Goal: Information Seeking & Learning: Learn about a topic

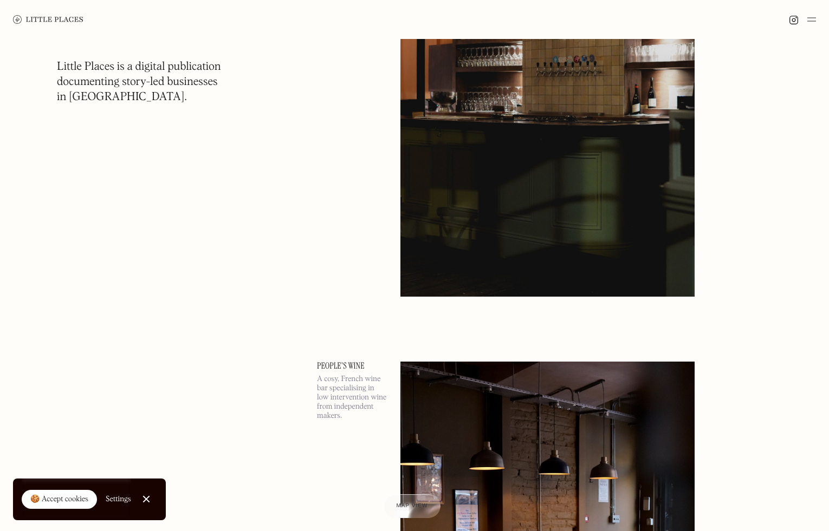
scroll to position [23099, 0]
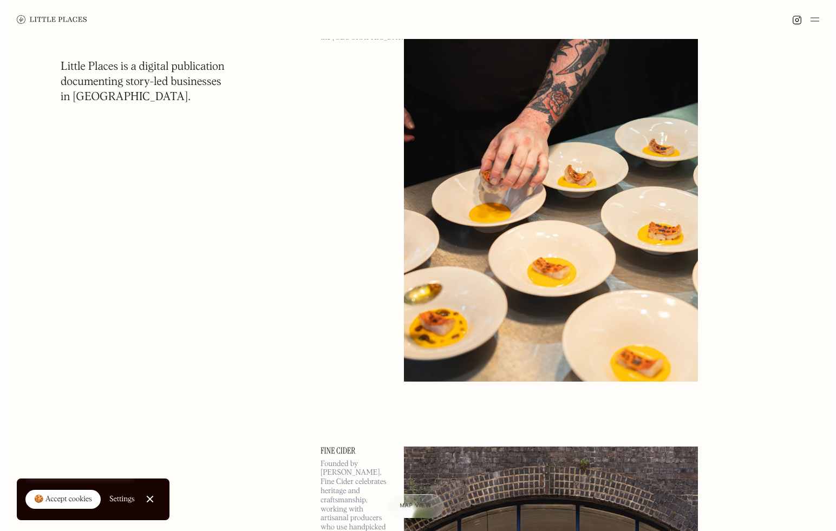
scroll to position [29925, 0]
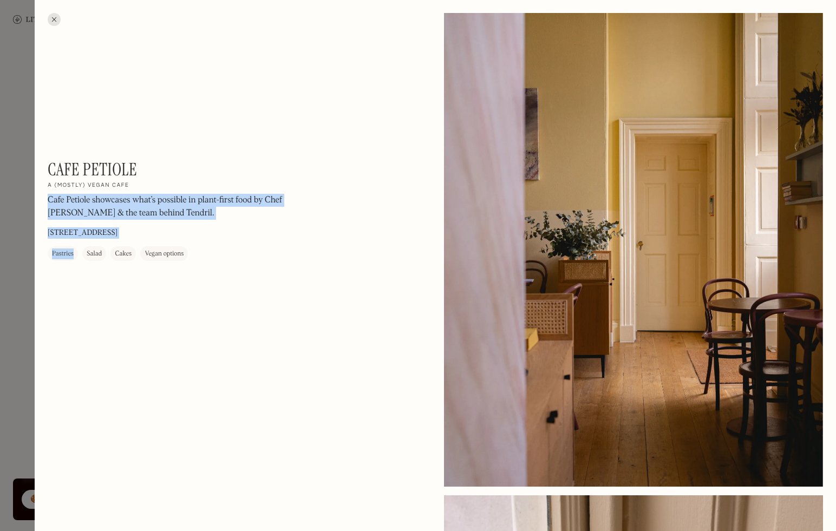
drag, startPoint x: 162, startPoint y: 167, endPoint x: 53, endPoint y: 155, distance: 109.6
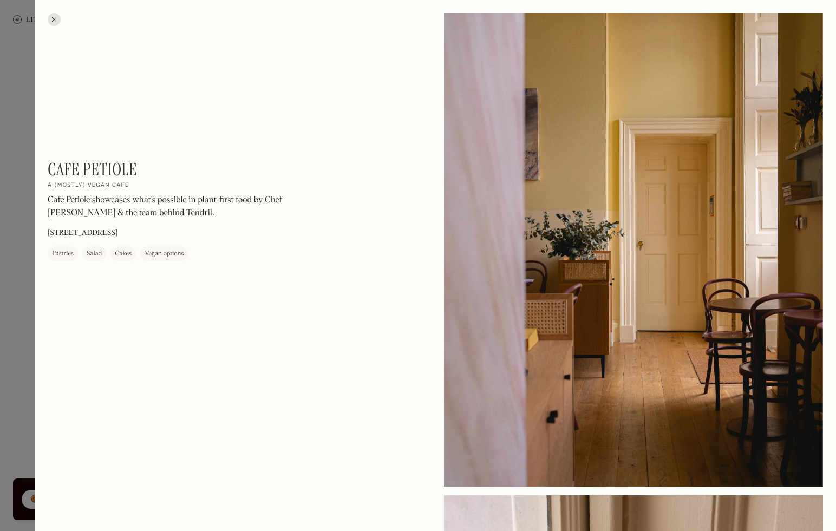
click at [50, 160] on h1 "Cafe Petiole" at bounding box center [92, 169] width 89 height 21
drag, startPoint x: 50, startPoint y: 161, endPoint x: 159, endPoint y: 161, distance: 109.4
click at [159, 161] on div "Cafe Petiole On Our Radar A (mostly) vegan cafe Cafe Petiole showcases what’s p…" at bounding box center [194, 210] width 292 height 102
copy h1 "Cafe Petiole"
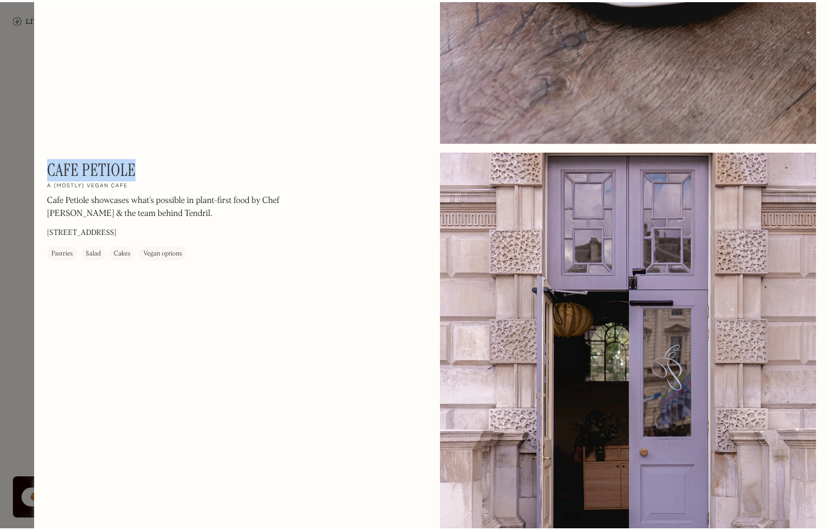
scroll to position [810, 0]
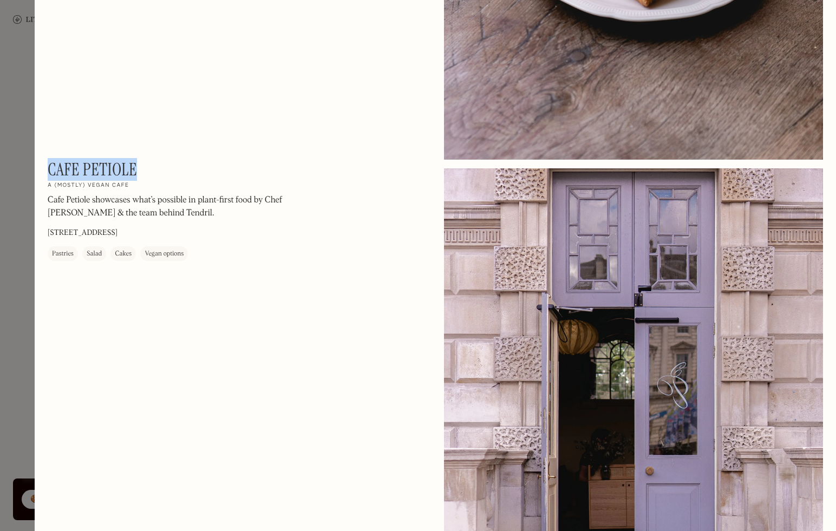
click at [23, 89] on div at bounding box center [418, 265] width 836 height 531
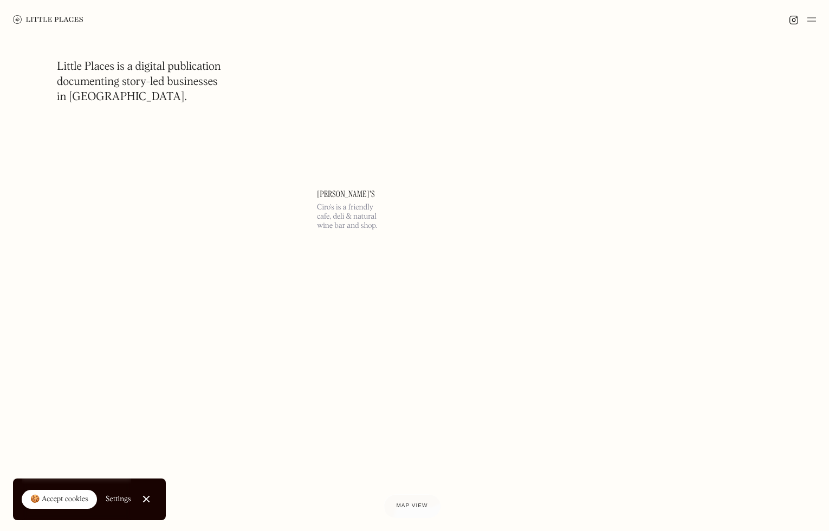
scroll to position [35929, 0]
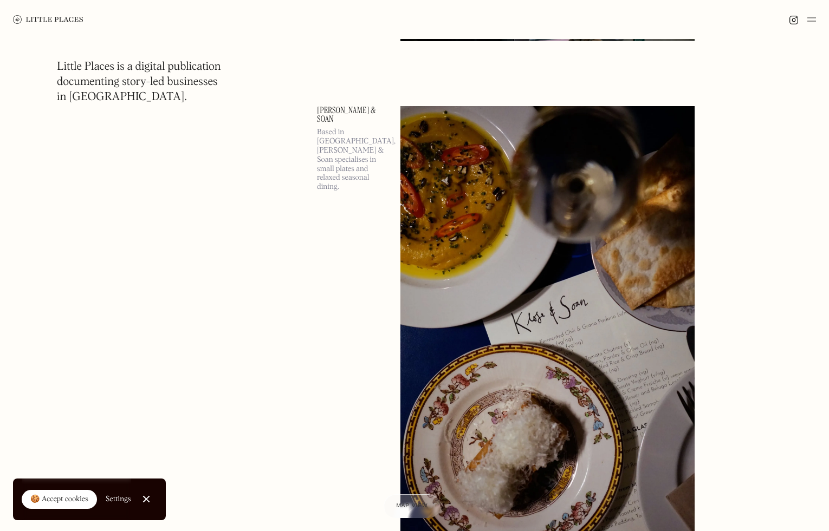
scroll to position [48090, 0]
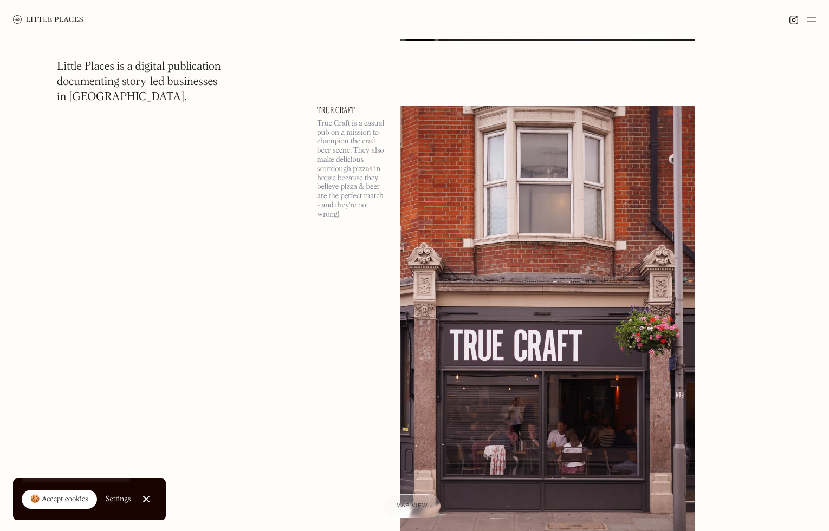
scroll to position [60276, 0]
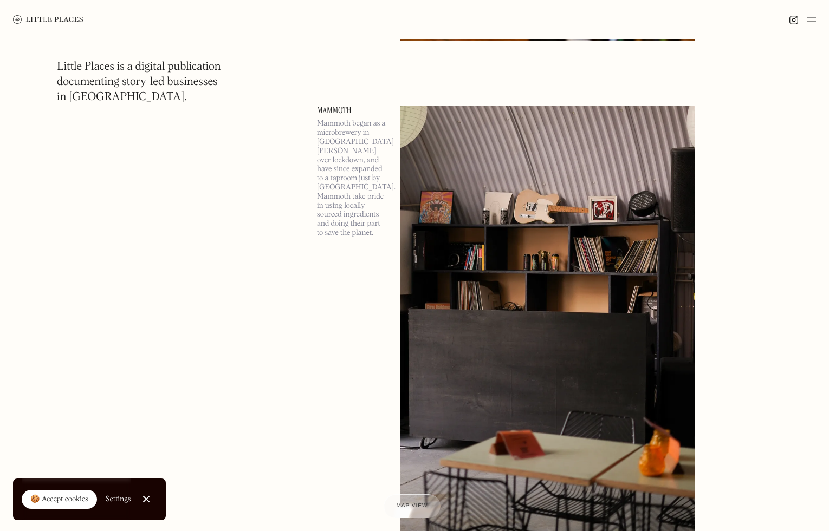
scroll to position [70138, 0]
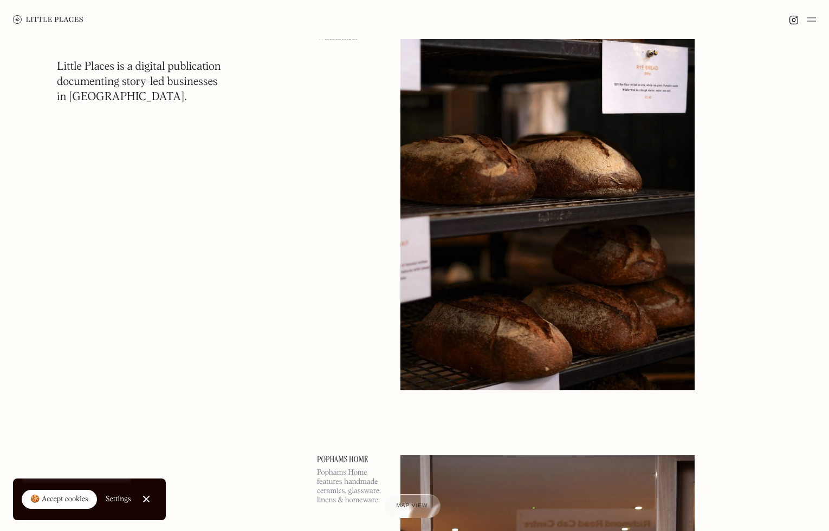
scroll to position [73198, 0]
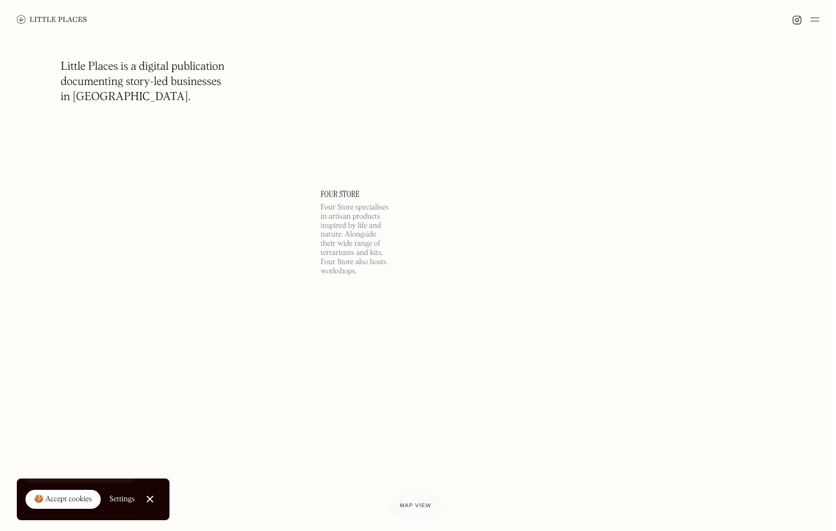
scroll to position [79399, 0]
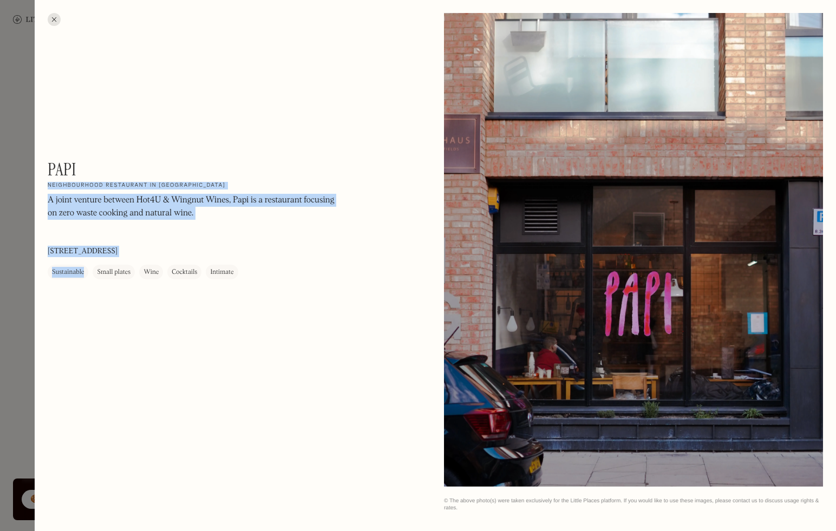
drag, startPoint x: 99, startPoint y: 166, endPoint x: 37, endPoint y: 166, distance: 61.7
click at [37, 166] on div "Papi On Our Radar Neighbourhood restaurant in [GEOGRAPHIC_DATA] A joint venture…" at bounding box center [436, 262] width 802 height 525
click at [53, 173] on h1 "Papi" at bounding box center [62, 169] width 29 height 21
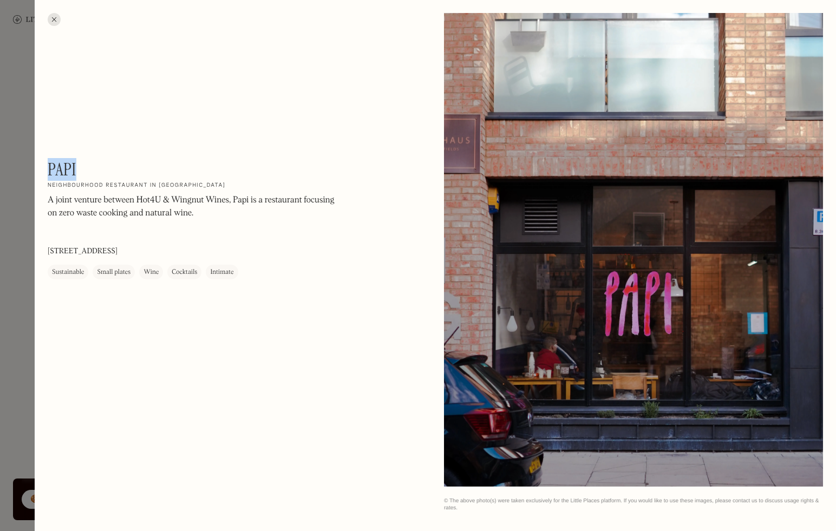
drag, startPoint x: 48, startPoint y: 165, endPoint x: 76, endPoint y: 164, distance: 28.7
click at [76, 164] on div "Papi On Our Radar Neighbourhood restaurant in [GEOGRAPHIC_DATA] A joint venture…" at bounding box center [194, 219] width 292 height 120
copy h1 "Papi"
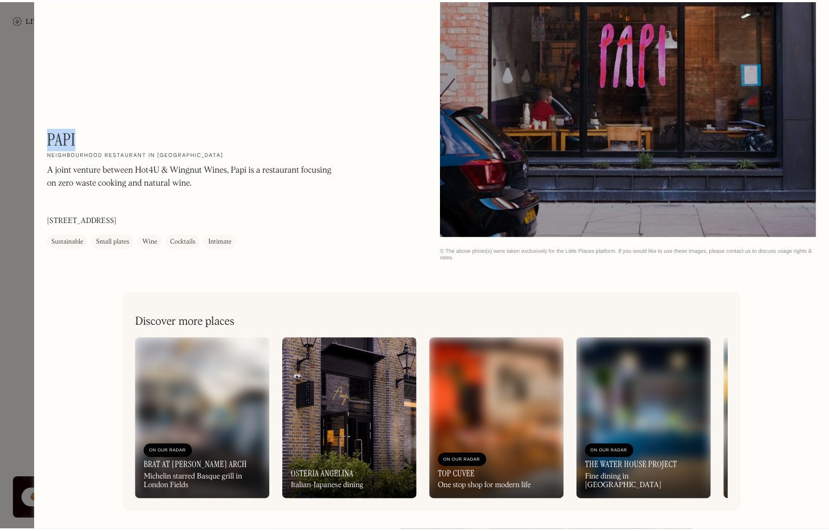
scroll to position [260, 0]
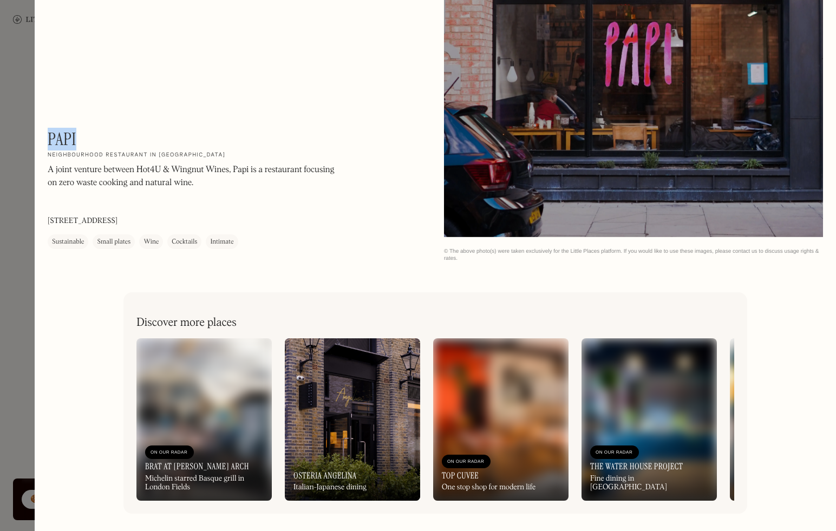
click at [10, 89] on div at bounding box center [418, 265] width 836 height 531
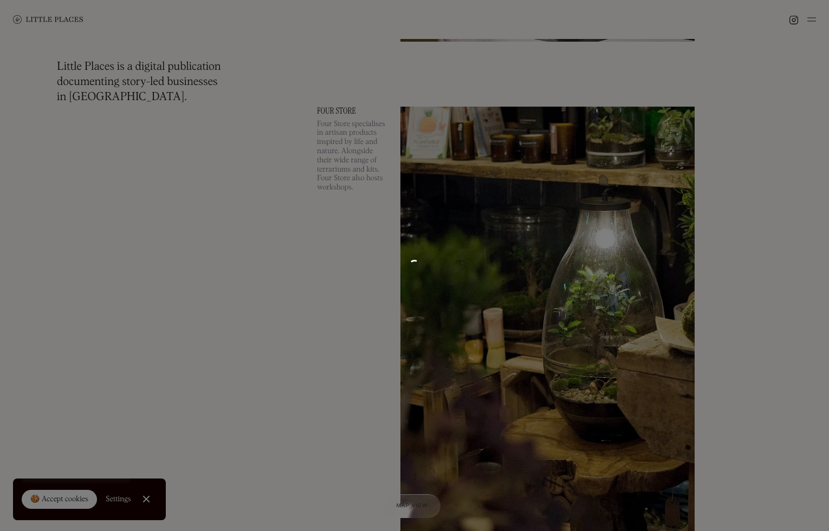
scroll to position [256, 0]
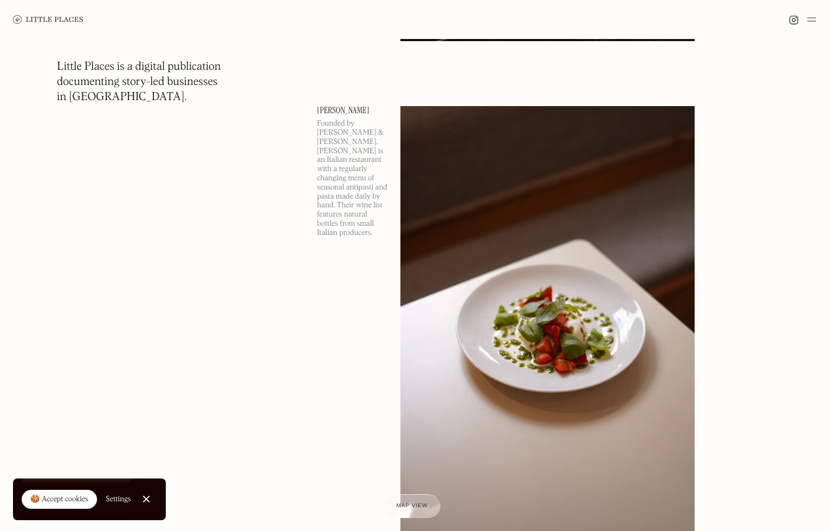
scroll to position [88418, 0]
